Goal: Transaction & Acquisition: Subscribe to service/newsletter

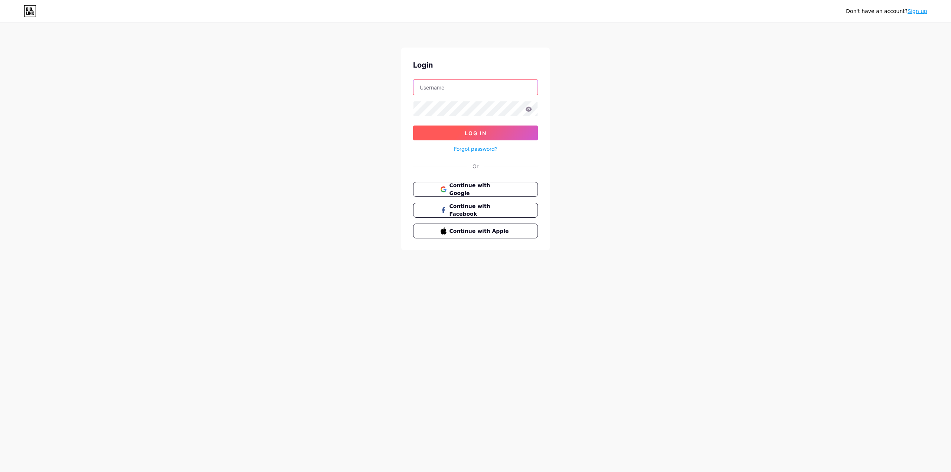
type input "[EMAIL_ADDRESS][DOMAIN_NAME]"
click at [468, 132] on span "Log In" at bounding box center [476, 133] width 22 height 6
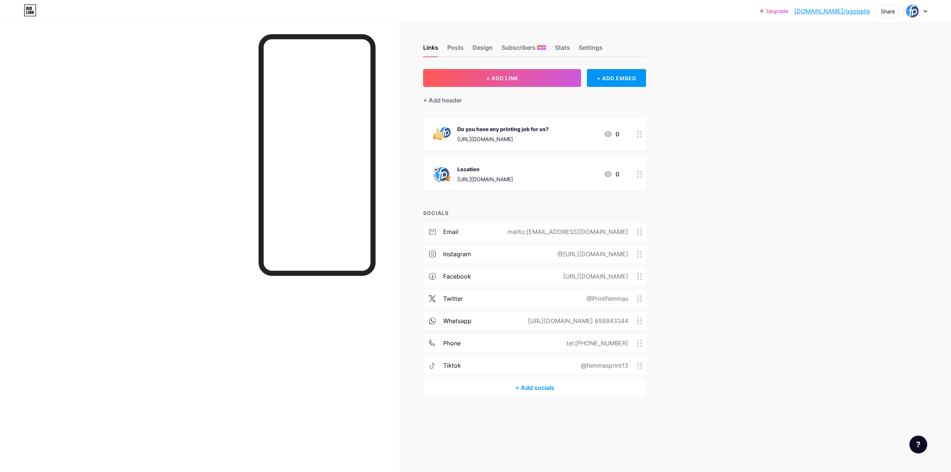
click at [926, 9] on div at bounding box center [917, 10] width 22 height 13
click at [877, 117] on div "+ Add a new page" at bounding box center [881, 117] width 83 height 7
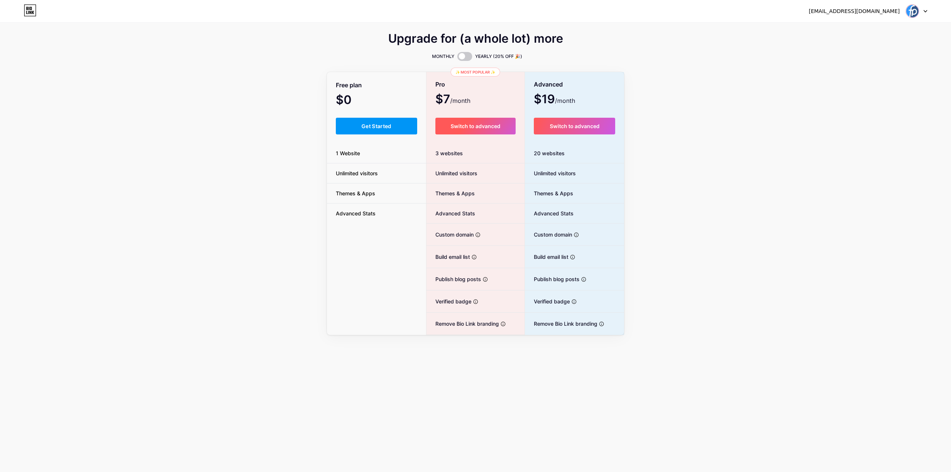
click at [479, 126] on span "Switch to advanced" at bounding box center [476, 126] width 50 height 6
click at [562, 128] on span "Switch to advanced" at bounding box center [575, 126] width 50 height 6
click at [486, 126] on span "Switch to advanced" at bounding box center [476, 126] width 50 height 6
click at [925, 10] on icon at bounding box center [926, 11] width 4 height 3
click at [881, 98] on div "Upgrade for (a whole lot) more MONTHLY YEARLY (20% OFF 🎉) Free plan $0 /month G…" at bounding box center [475, 184] width 951 height 301
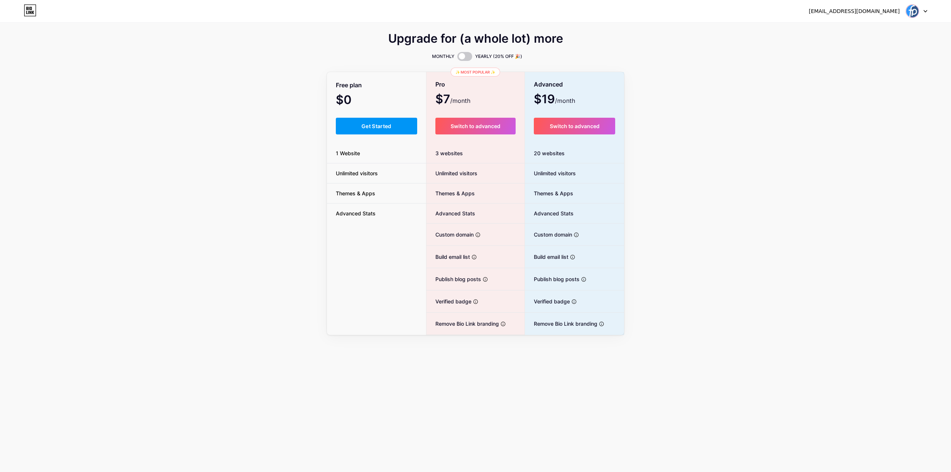
click at [926, 7] on div at bounding box center [917, 10] width 22 height 13
click at [862, 27] on link "Dashboard" at bounding box center [881, 30] width 92 height 20
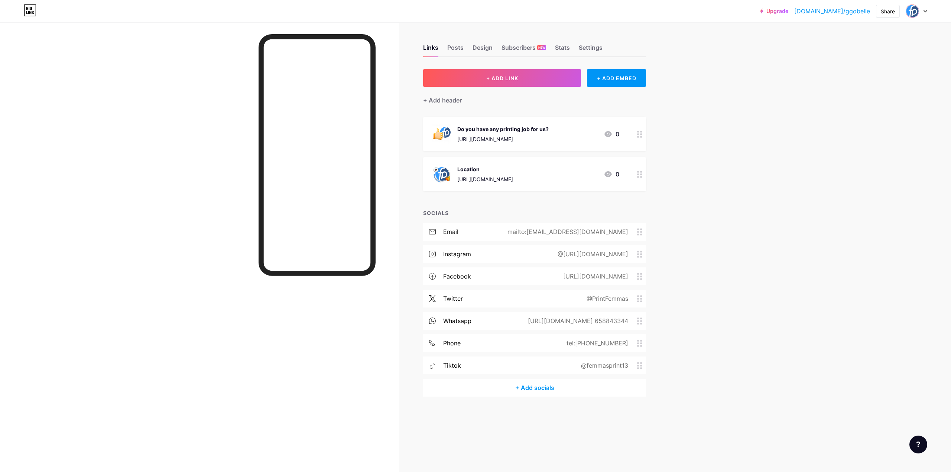
click at [926, 10] on icon at bounding box center [926, 11] width 4 height 3
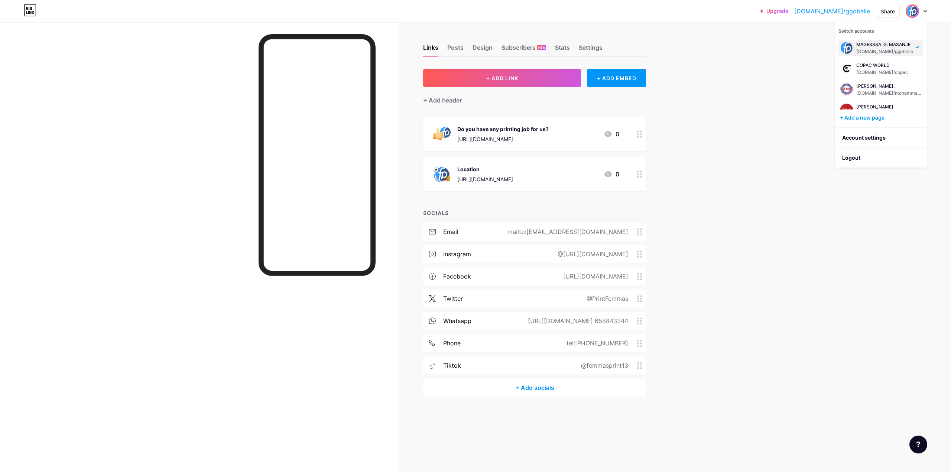
click at [880, 117] on div "+ Add a new page" at bounding box center [881, 117] width 83 height 7
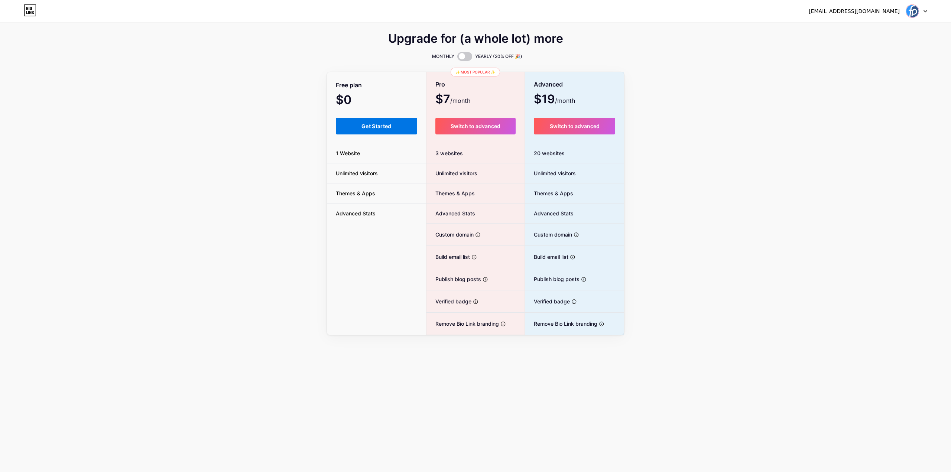
click at [384, 127] on span "Get Started" at bounding box center [377, 126] width 30 height 6
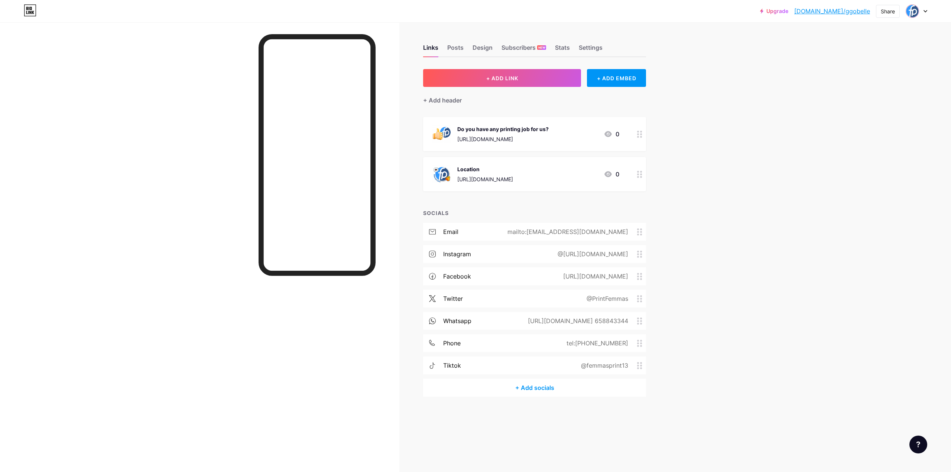
click at [924, 11] on icon at bounding box center [926, 11] width 4 height 3
click at [789, 10] on link "Upgrade" at bounding box center [774, 11] width 28 height 6
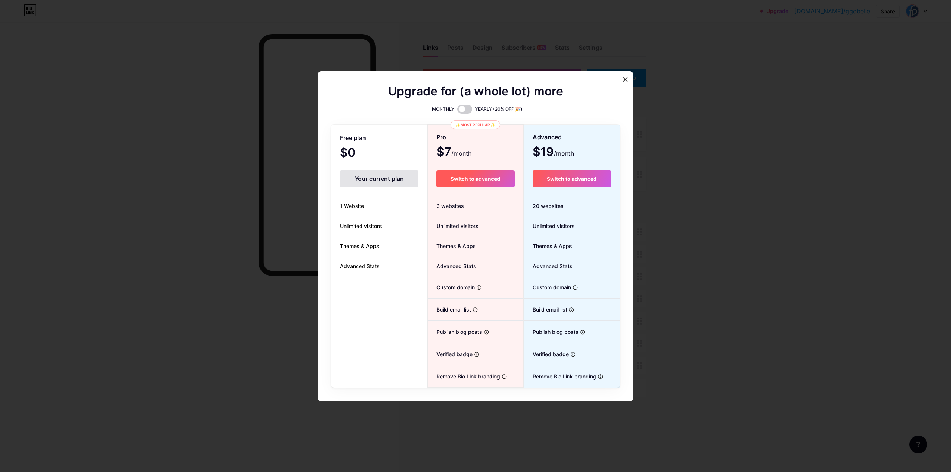
click at [469, 179] on span "Switch to advanced" at bounding box center [476, 179] width 50 height 6
click at [469, 180] on span "Switch to advanced" at bounding box center [476, 179] width 50 height 6
click at [463, 180] on span "Switch to advanced" at bounding box center [476, 179] width 50 height 6
click at [622, 81] on icon at bounding box center [625, 80] width 6 height 6
